Goal: Task Accomplishment & Management: Manage account settings

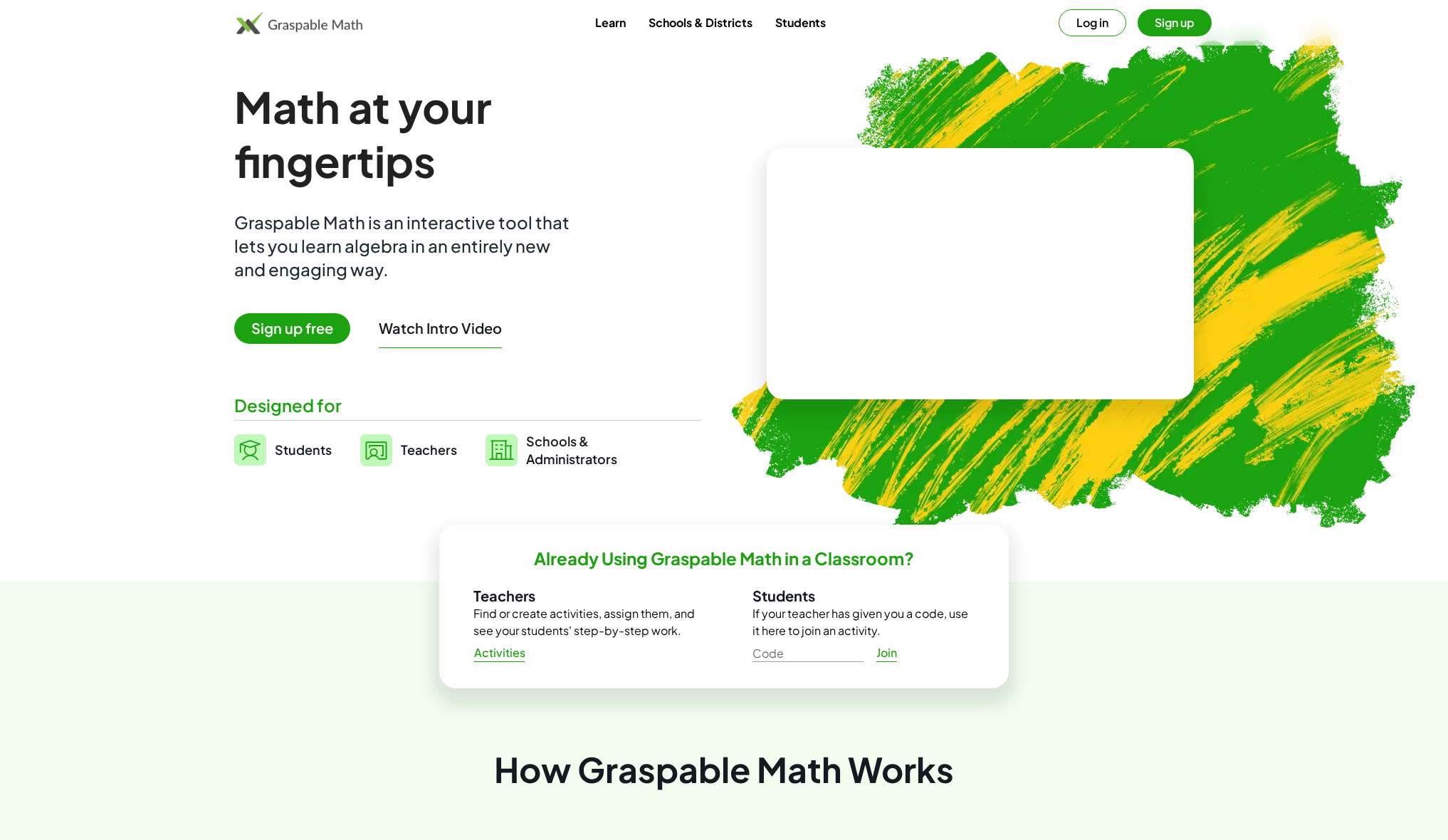
click at [1086, 21] on button "Log in" at bounding box center [1092, 23] width 68 height 27
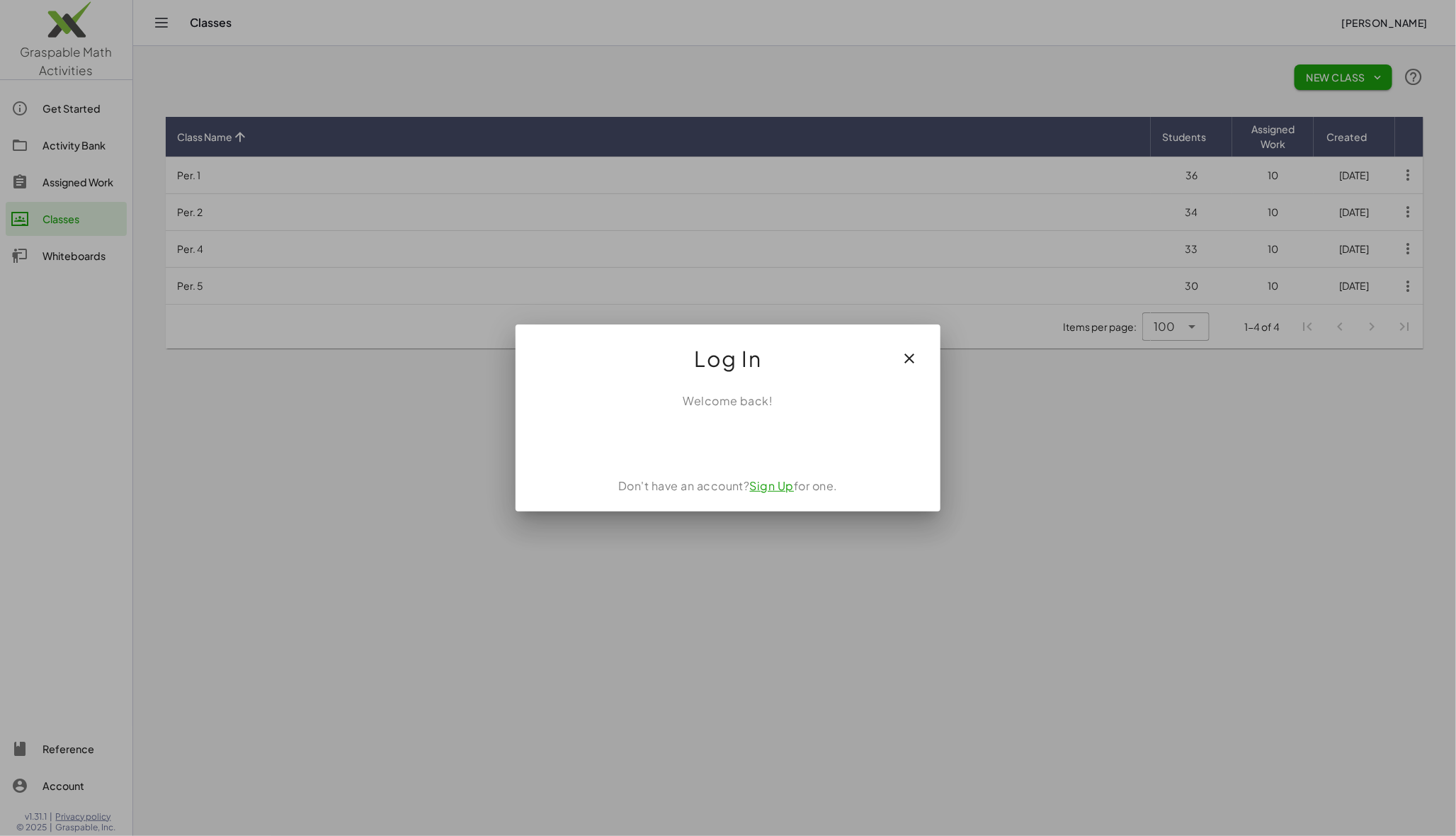
click at [1382, 20] on div at bounding box center [728, 418] width 1456 height 836
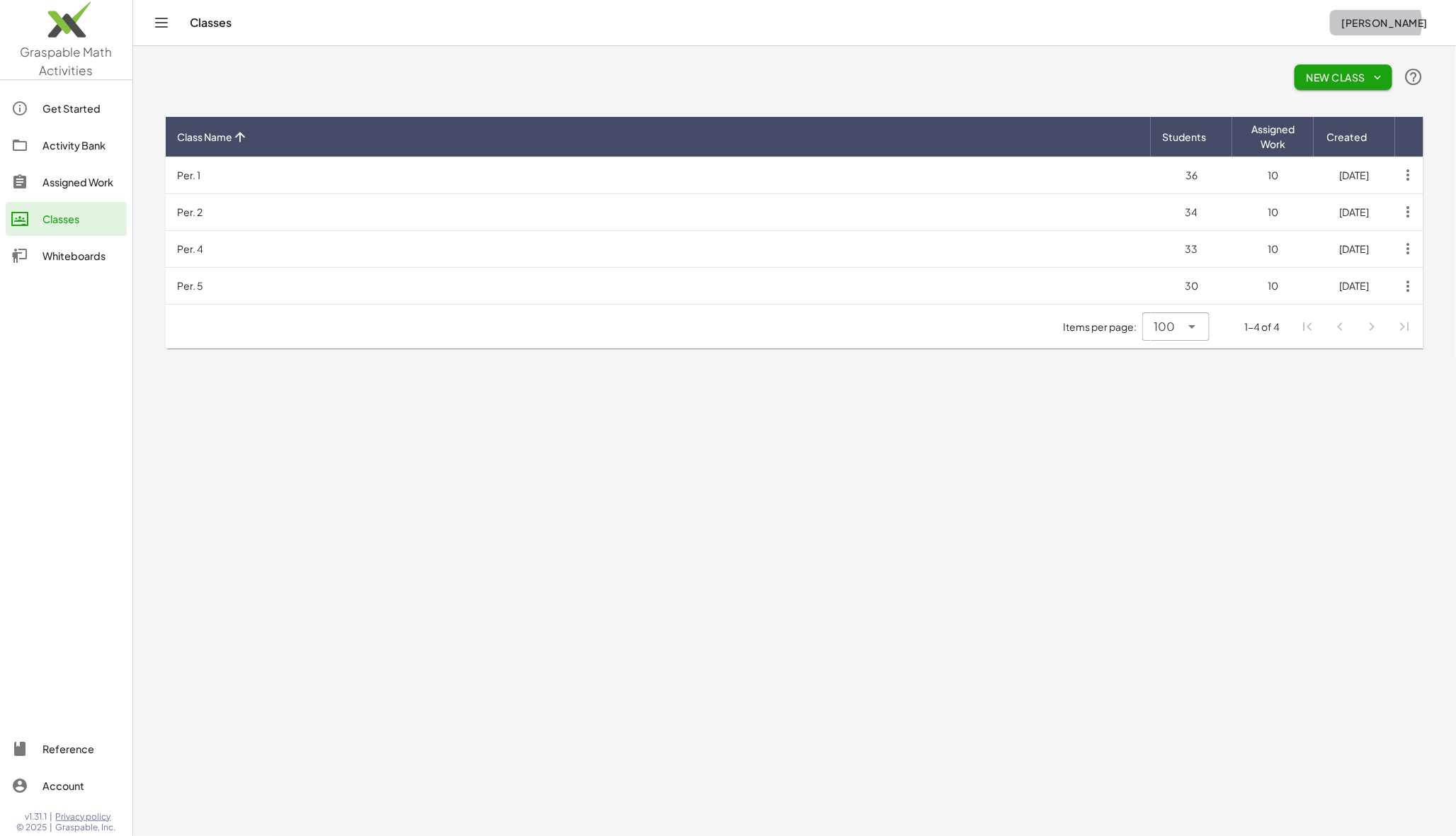
click at [1402, 20] on span "[PERSON_NAME]" at bounding box center [1384, 23] width 87 height 13
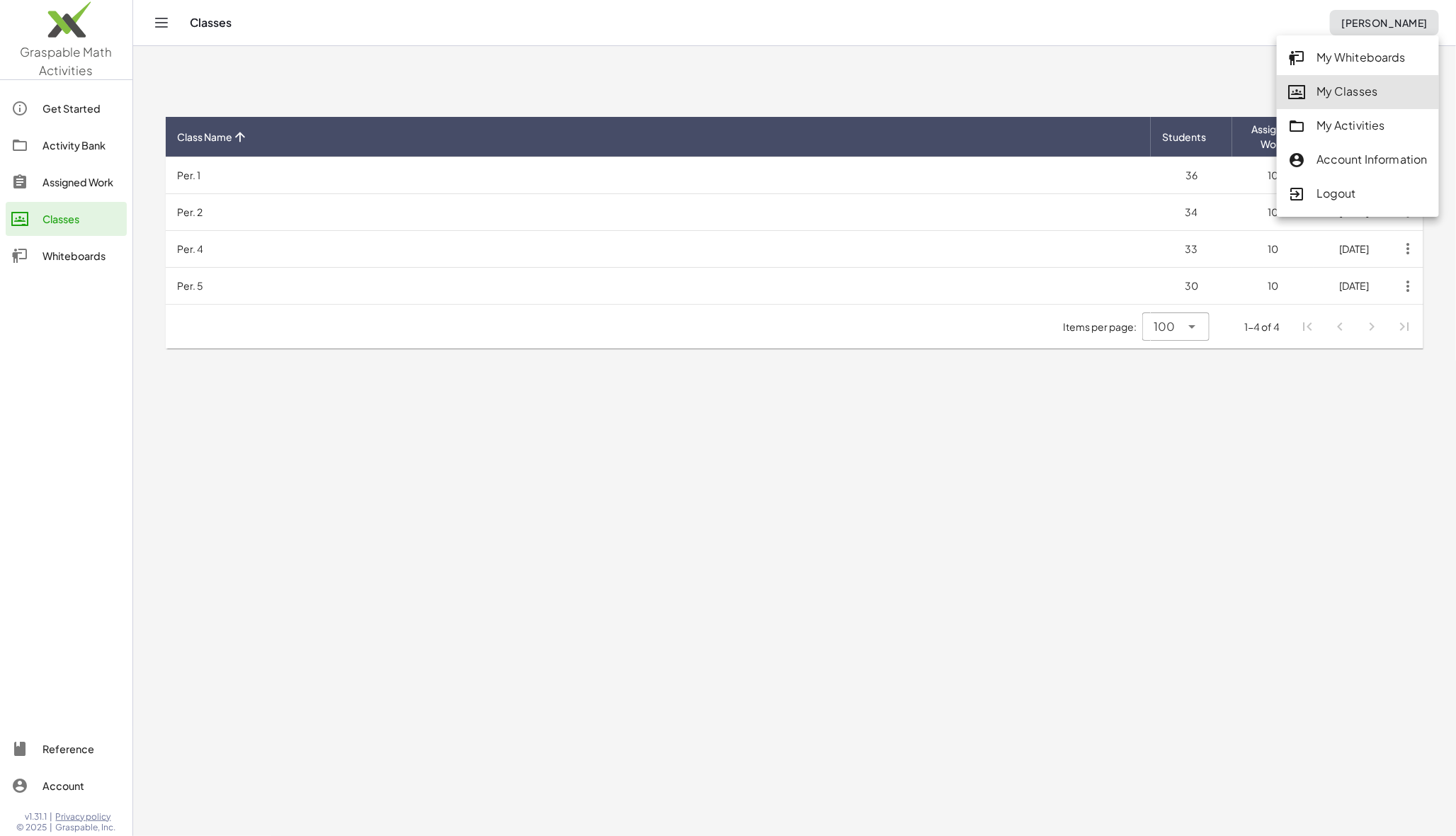
click at [1354, 152] on div "Account Information" at bounding box center [1357, 159] width 139 height 18
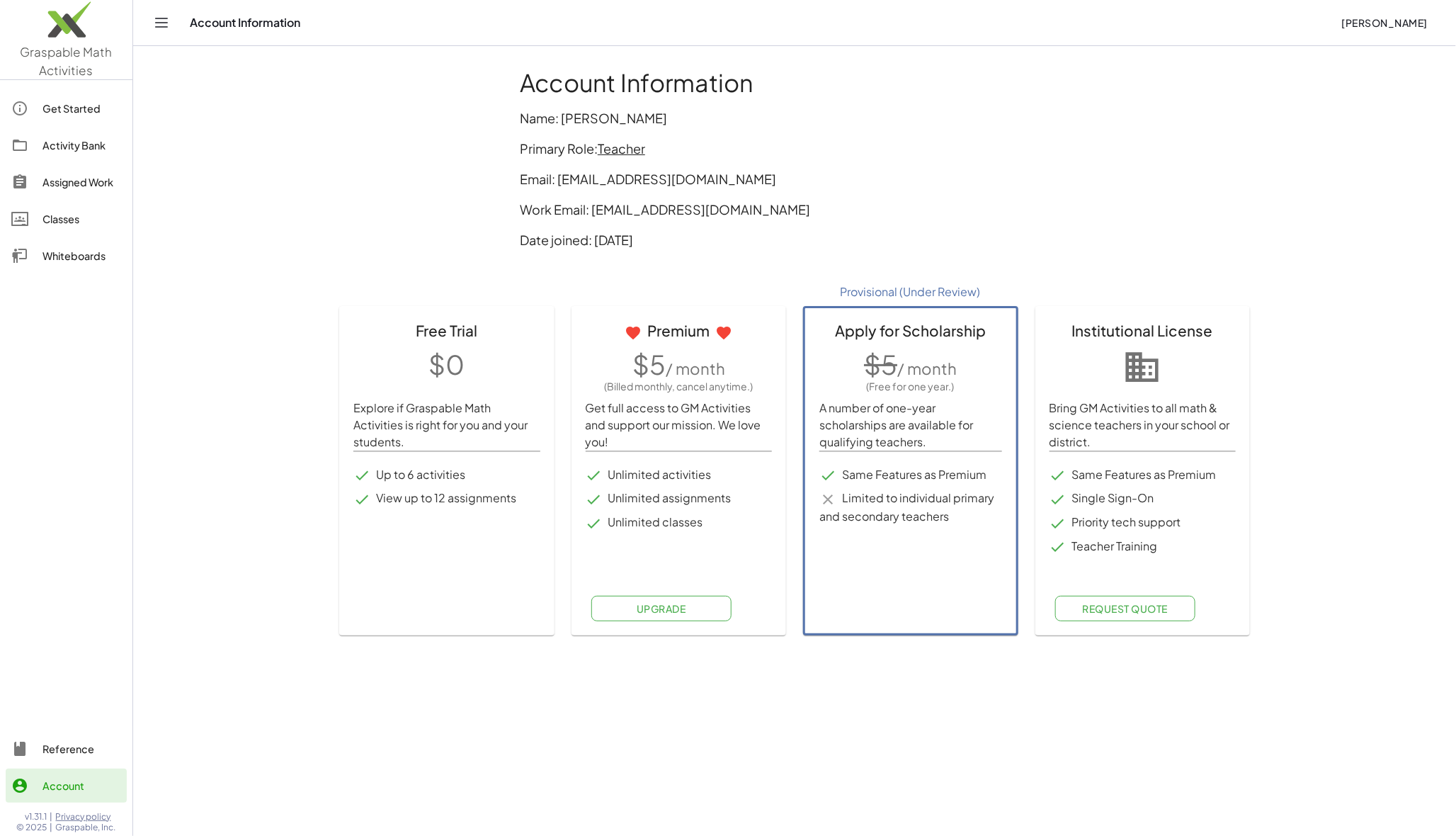
click at [1401, 25] on span "[PERSON_NAME]" at bounding box center [1384, 23] width 87 height 13
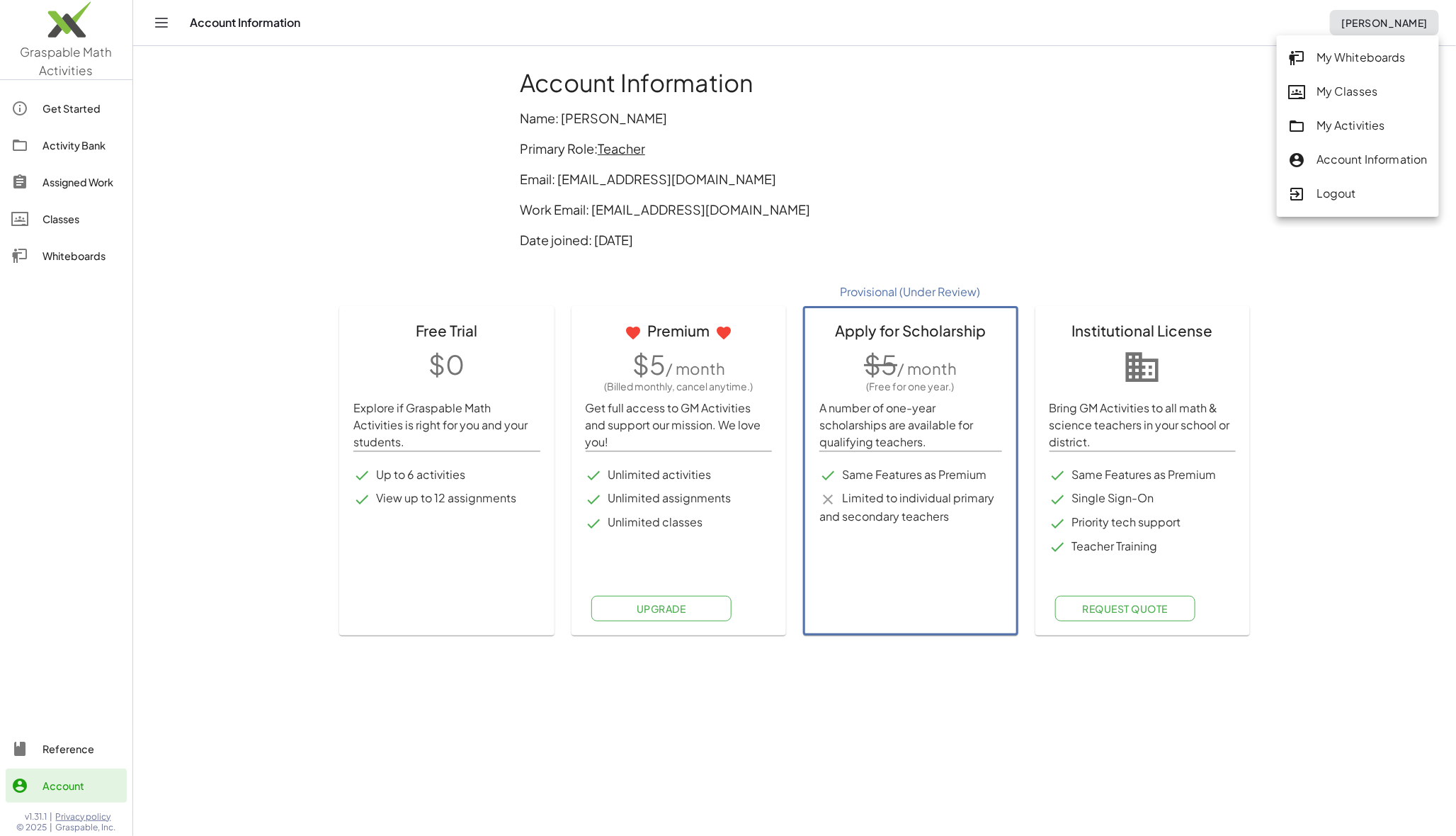
click at [612, 117] on p "Name: [PERSON_NAME]" at bounding box center [794, 118] width 550 height 19
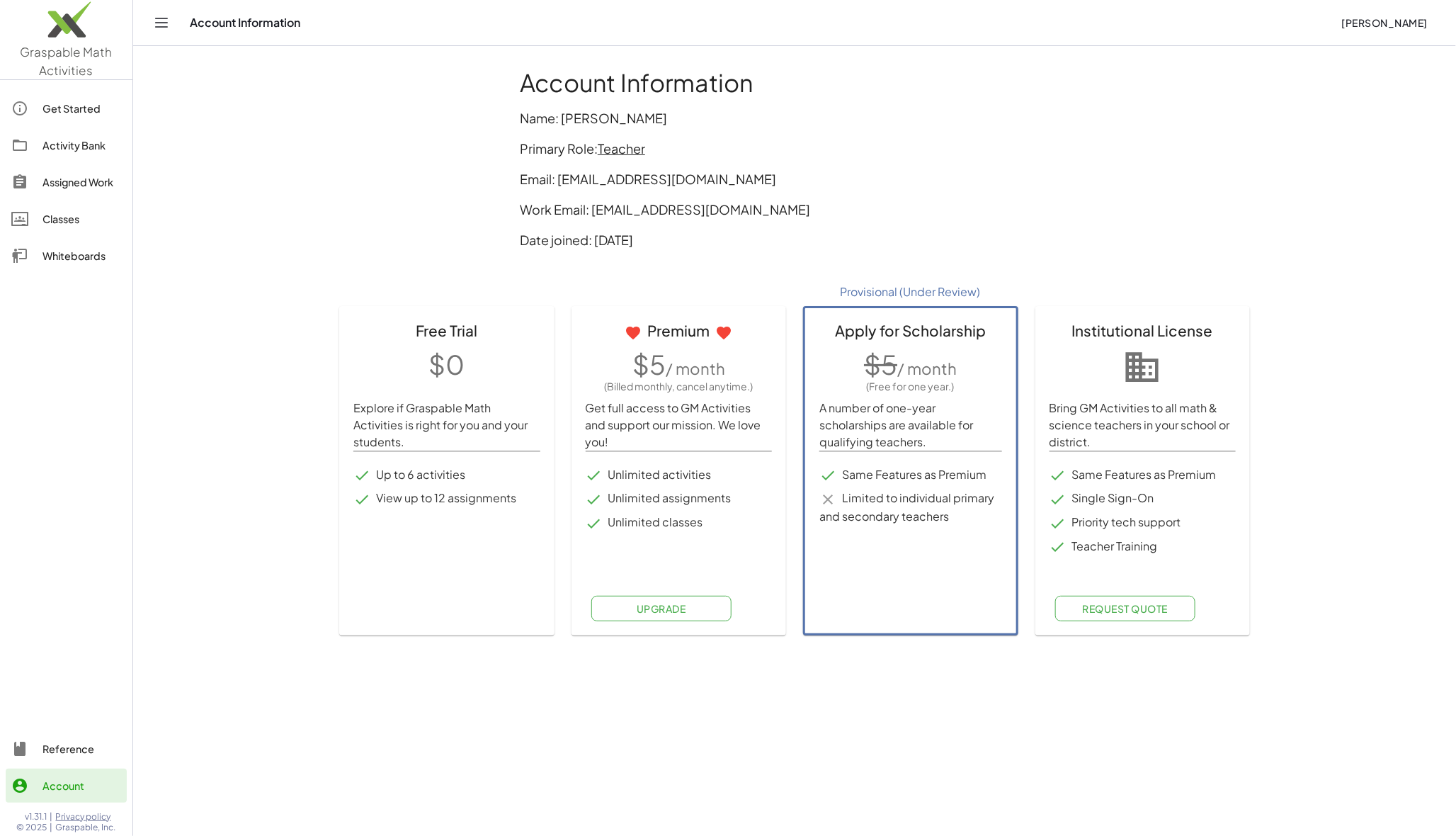
click at [83, 184] on div "Assigned Work" at bounding box center [82, 181] width 79 height 17
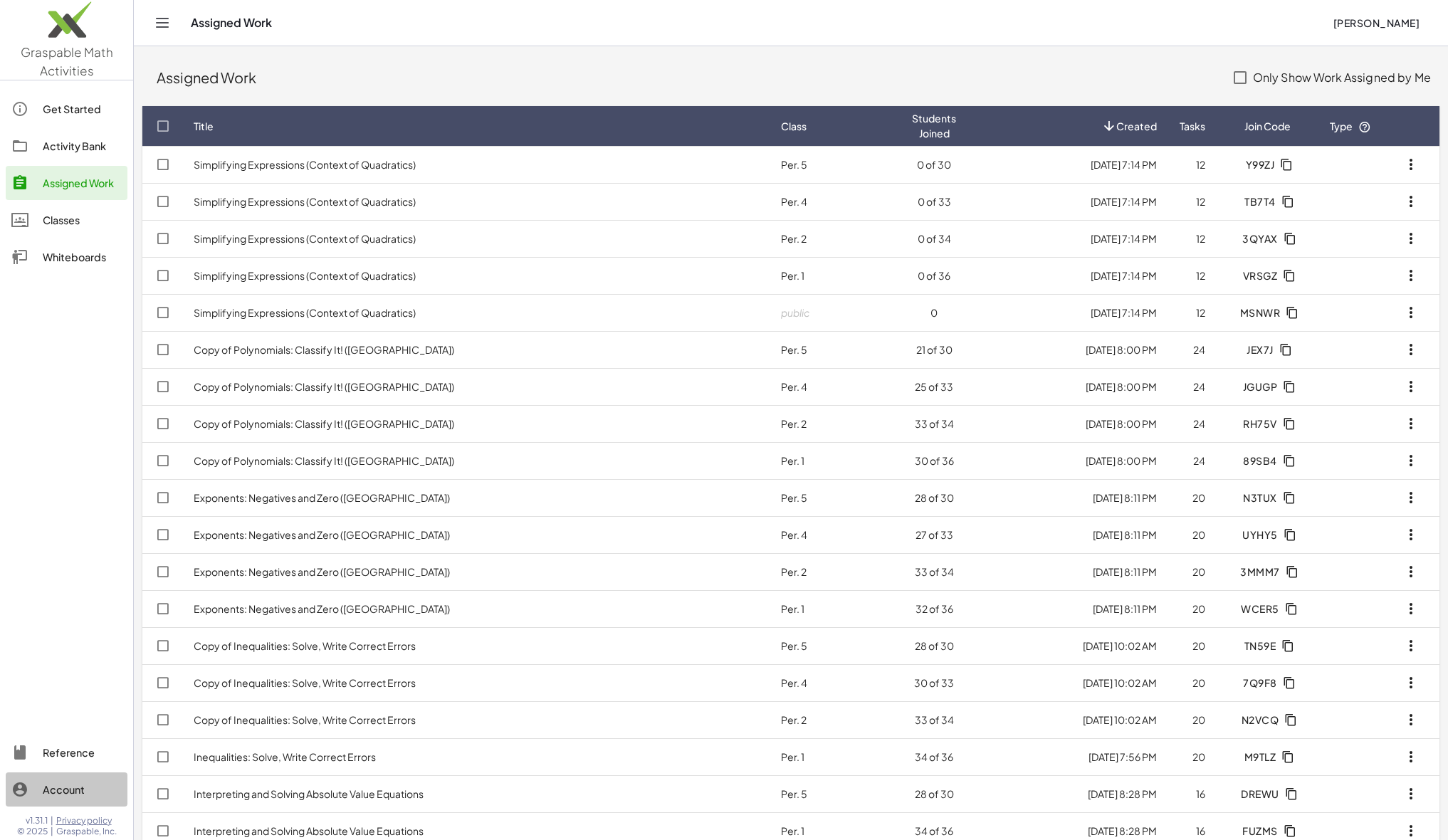
click at [56, 796] on div "Account" at bounding box center [83, 789] width 79 height 17
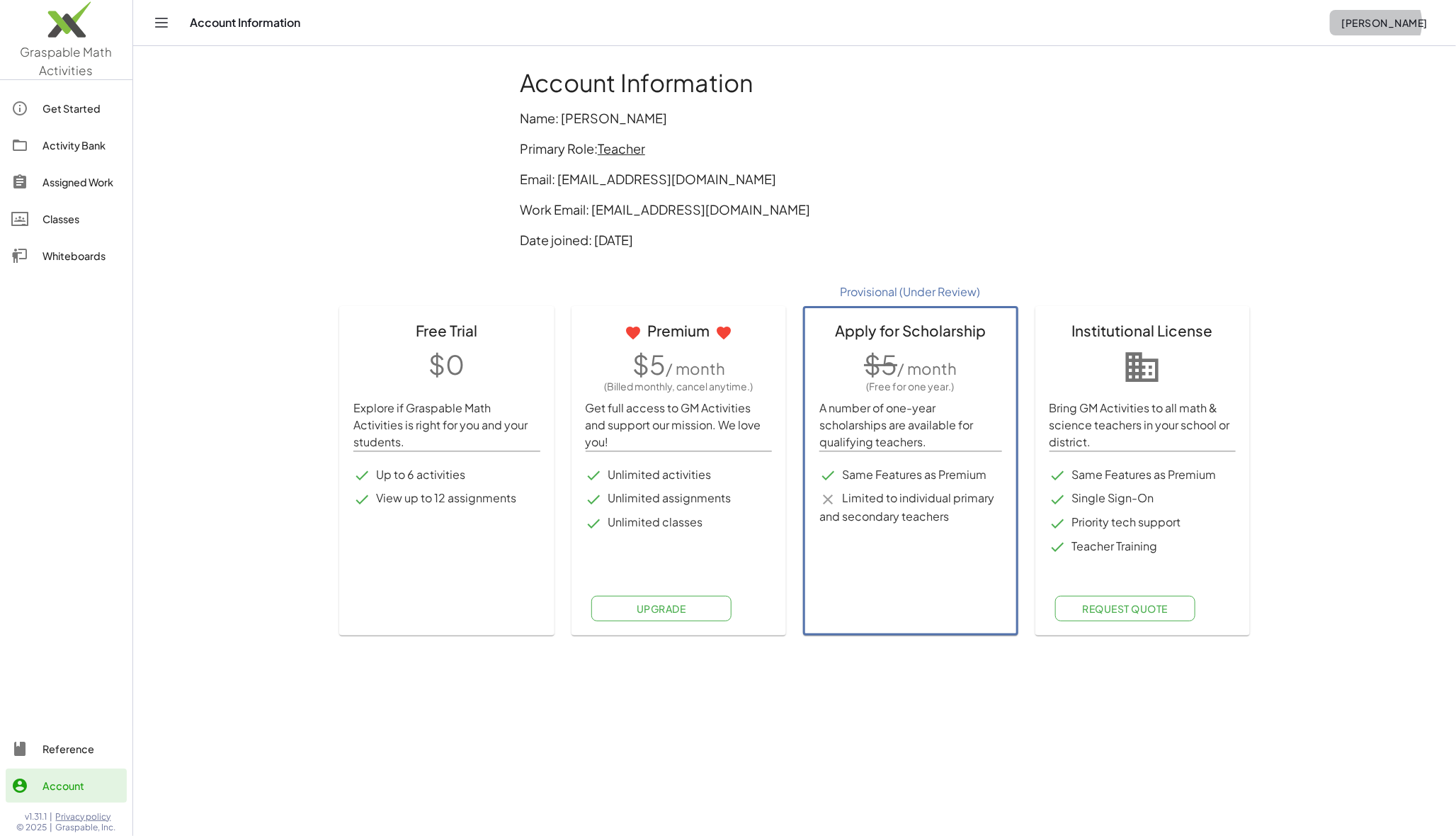
click at [1404, 25] on span "[PERSON_NAME]" at bounding box center [1384, 23] width 87 height 13
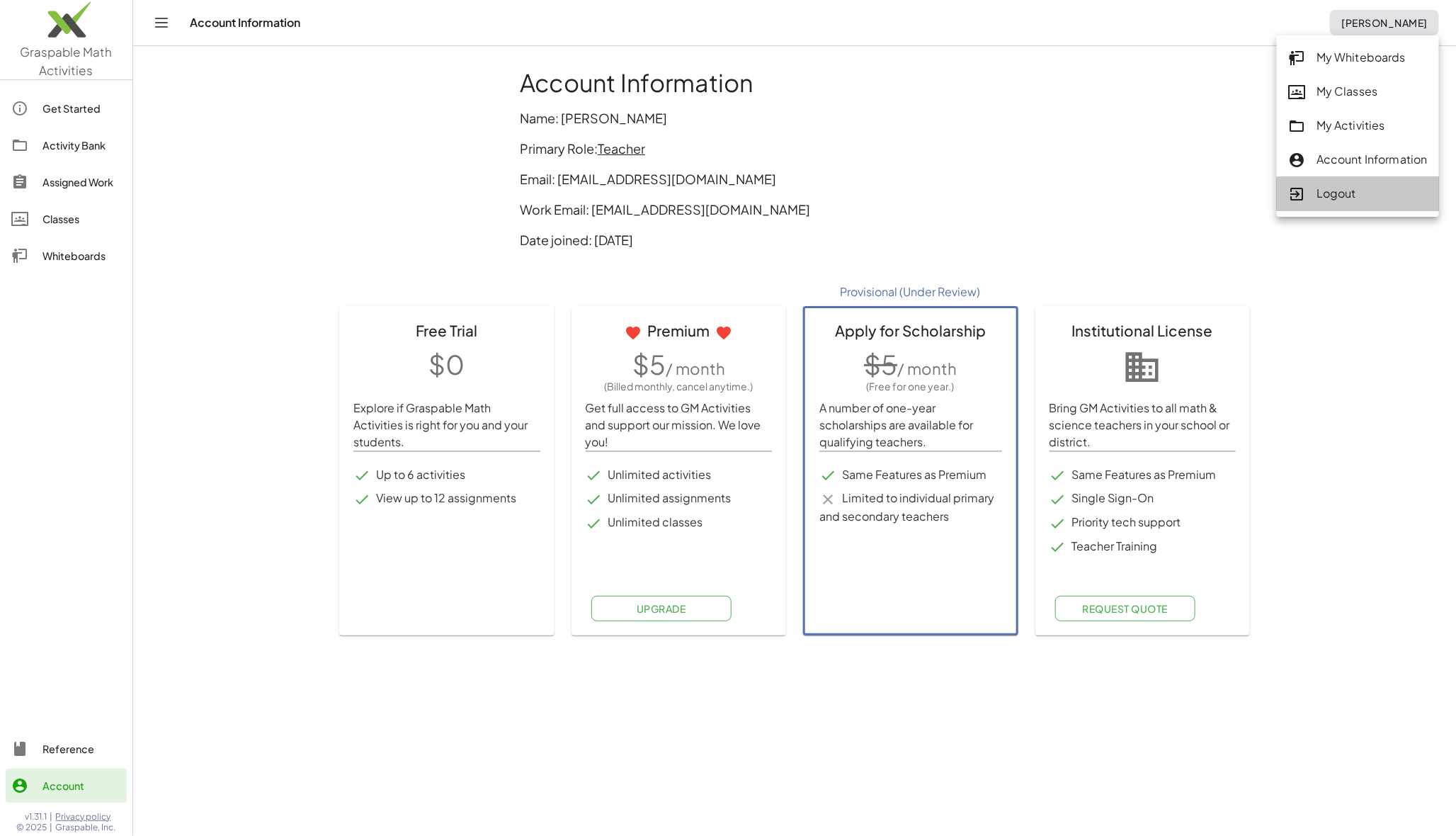
click at [1330, 191] on div "Logout" at bounding box center [1357, 193] width 139 height 18
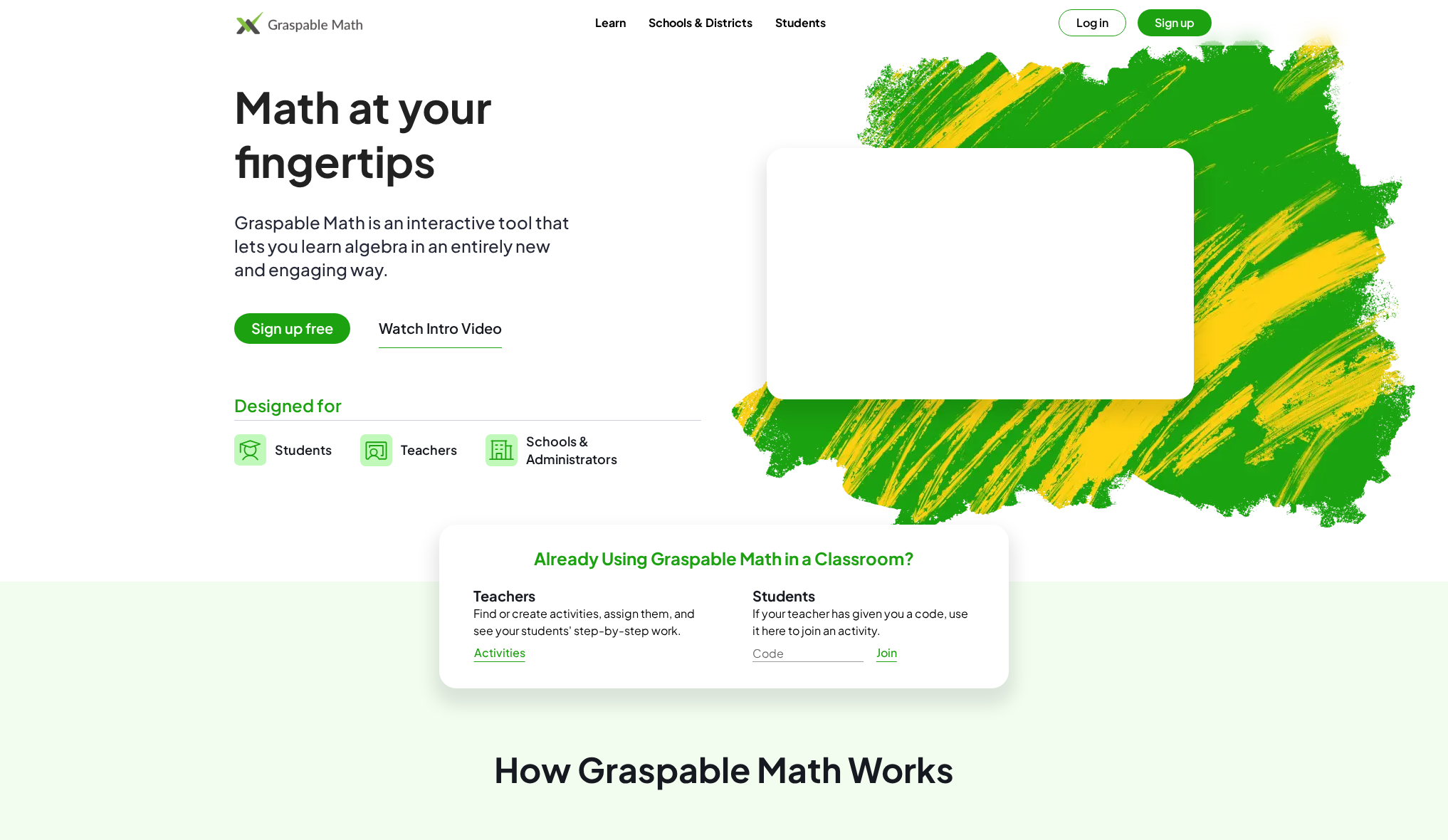
click at [1093, 19] on button "Log in" at bounding box center [1092, 23] width 68 height 27
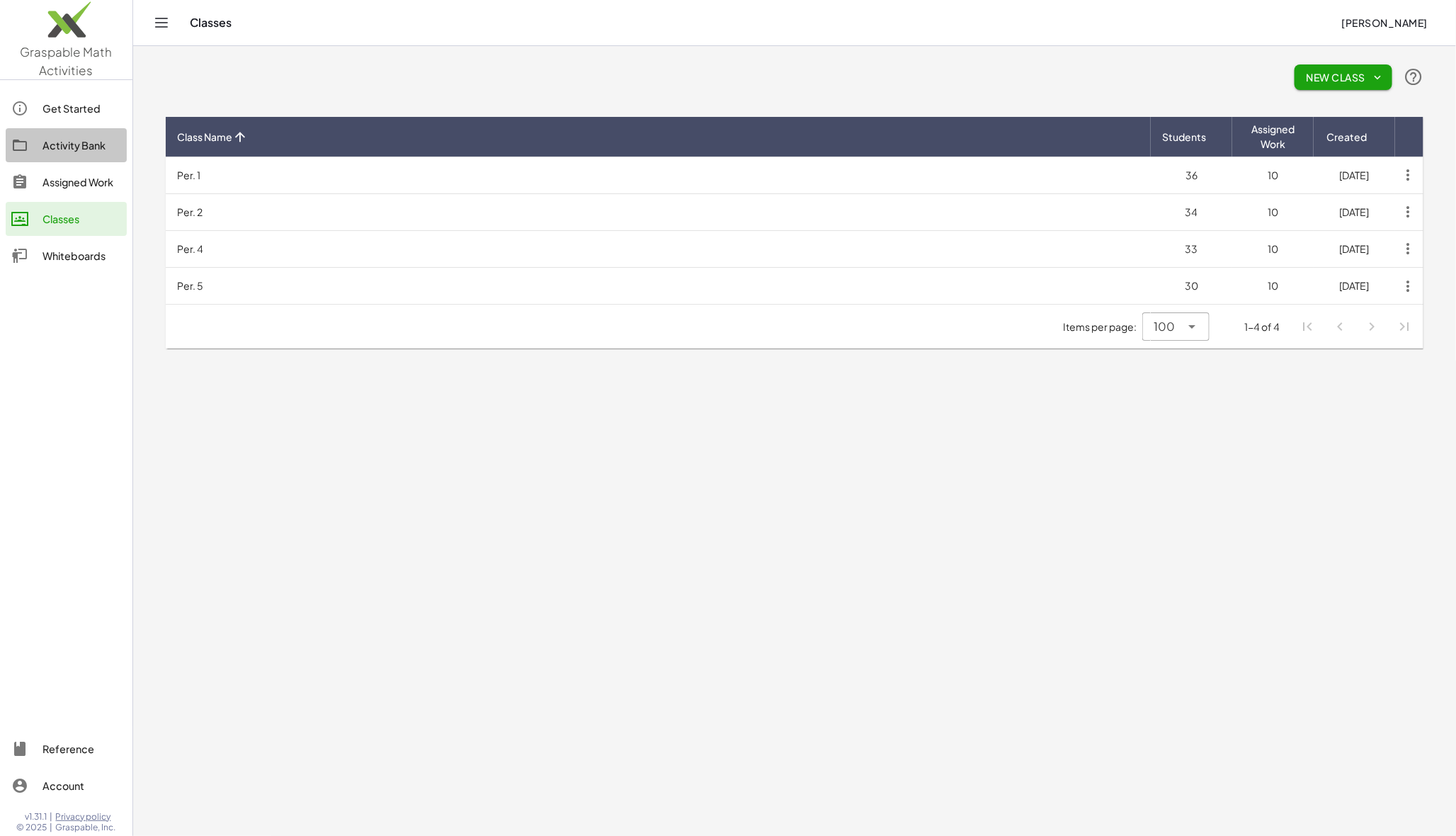
click at [71, 147] on div "Activity Bank" at bounding box center [82, 144] width 79 height 17
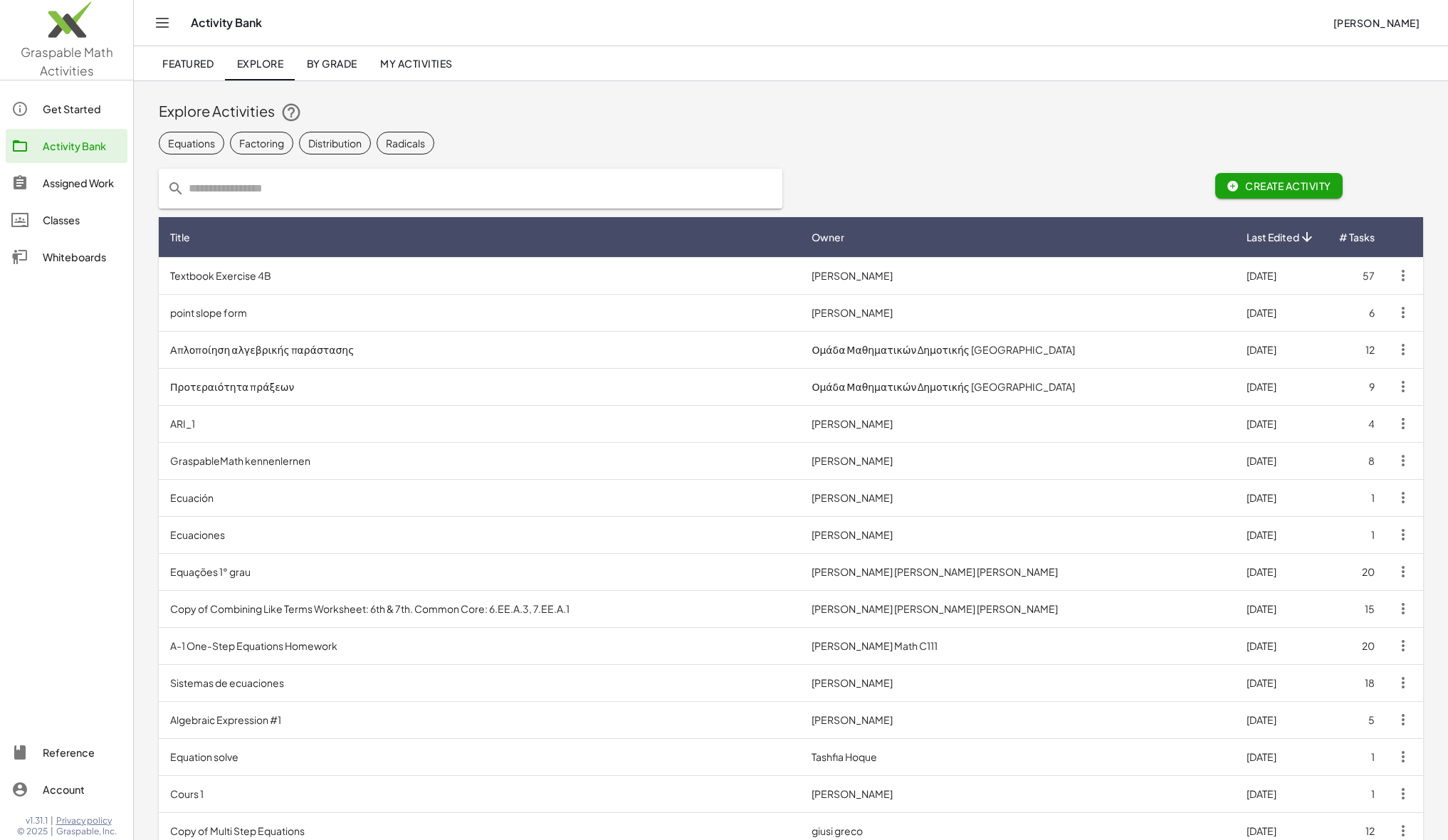
click at [232, 184] on input "text" at bounding box center [479, 188] width 589 height 40
